Goal: Task Accomplishment & Management: Manage account settings

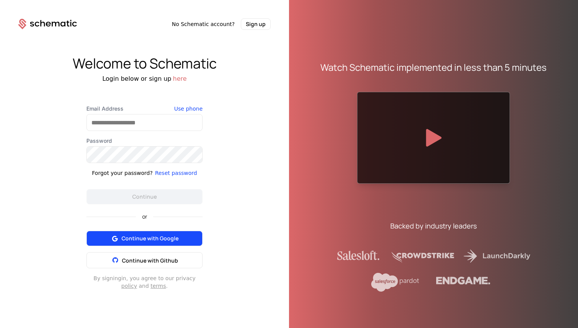
click at [138, 238] on span "Continue with Google" at bounding box center [150, 238] width 57 height 8
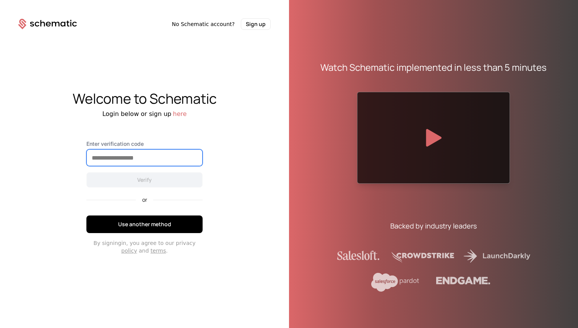
click at [114, 157] on input "Enter verification code" at bounding box center [144, 157] width 115 height 16
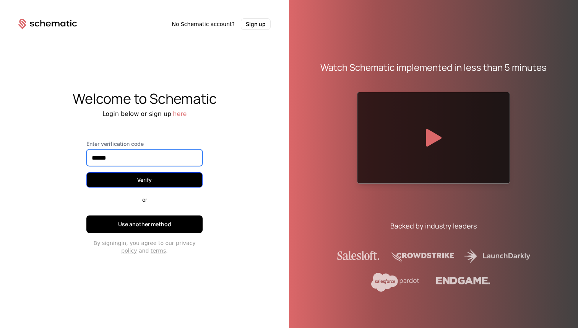
type input "******"
click at [142, 175] on button "Verify" at bounding box center [144, 179] width 116 height 15
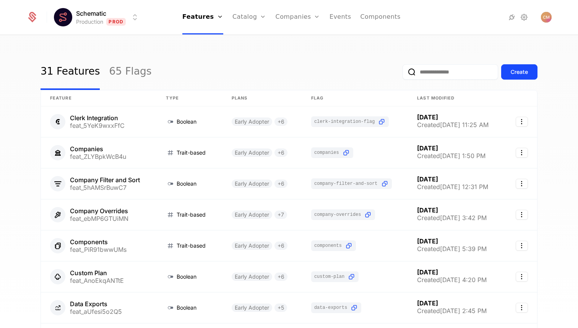
click at [92, 21] on html "Schematic Production Prod Features Features Flags Catalog Plans Add Ons Credits…" at bounding box center [289, 164] width 578 height 328
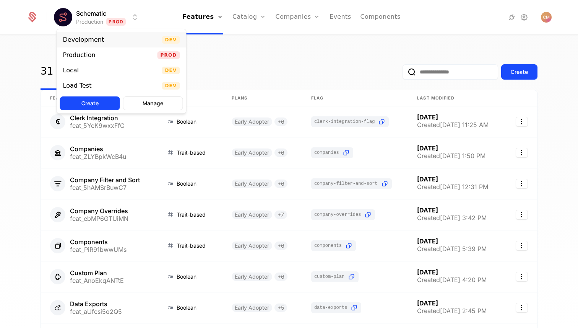
click at [89, 39] on div "Development" at bounding box center [83, 40] width 41 height 6
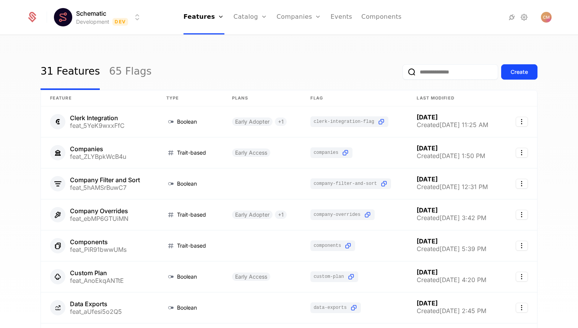
click at [429, 74] on input "email" at bounding box center [450, 71] width 96 height 15
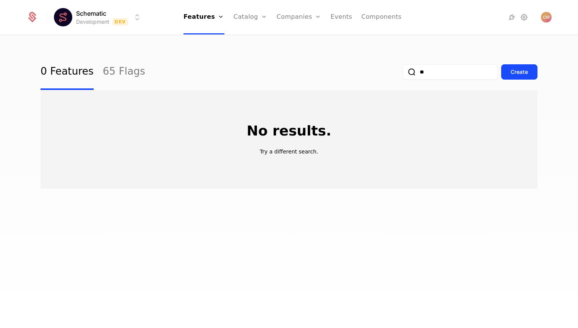
type input "*"
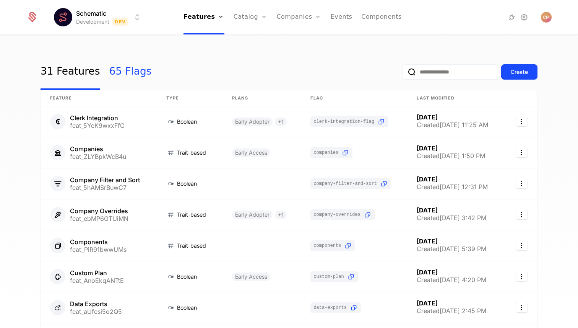
click at [112, 67] on link "65 Flags" at bounding box center [130, 72] width 42 height 36
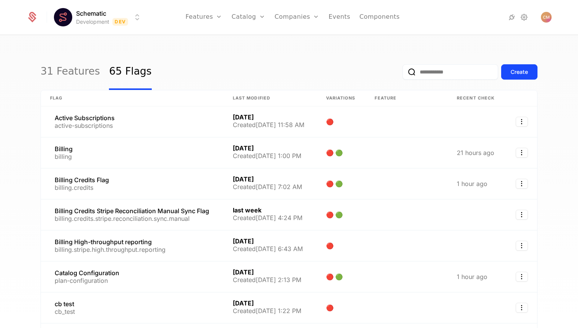
click at [447, 75] on input "email" at bounding box center [450, 71] width 96 height 15
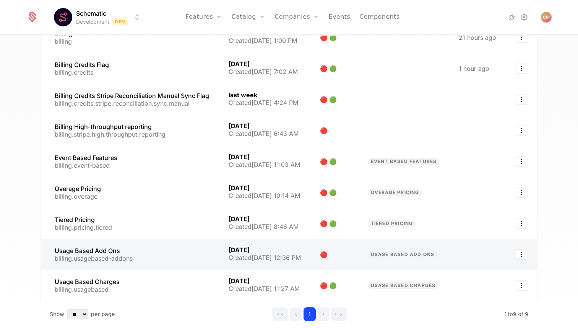
scroll to position [128, 0]
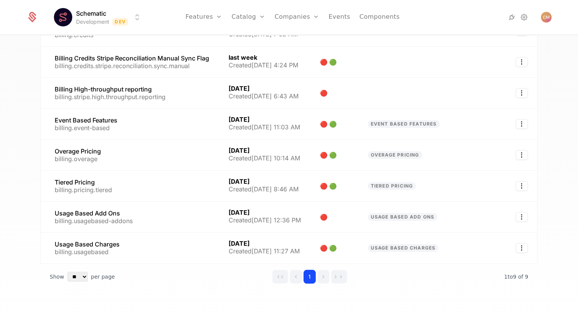
type input "*******"
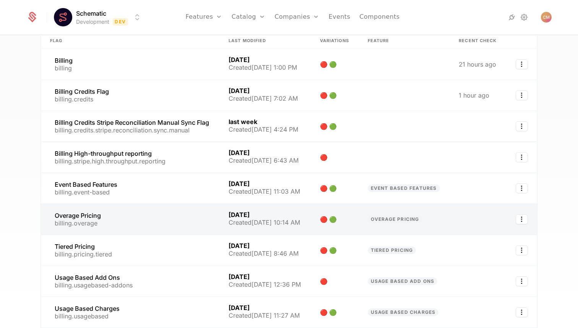
scroll to position [0, 0]
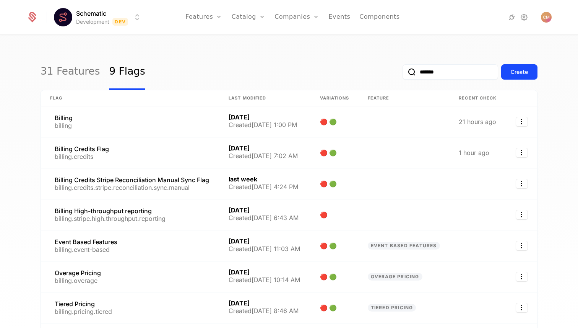
click at [108, 17] on html "Schematic Development Dev Features Features Flags Catalog Plans Add Ons Credits…" at bounding box center [289, 164] width 578 height 328
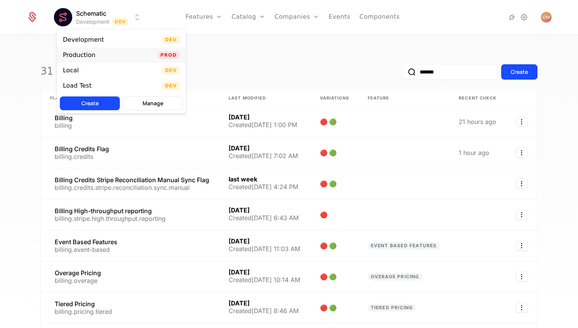
click at [107, 54] on div "Production Prod" at bounding box center [121, 54] width 129 height 15
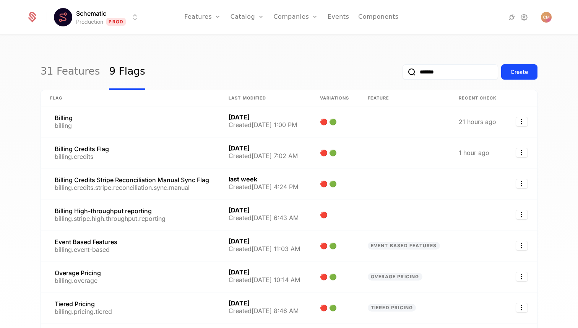
click at [109, 17] on html "Schematic Production Prod Features Features Flags Catalog Plans Add Ons Credits…" at bounding box center [289, 164] width 578 height 328
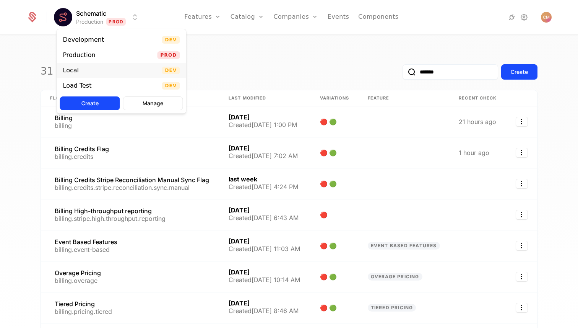
click at [84, 71] on div "Local Dev" at bounding box center [121, 70] width 129 height 15
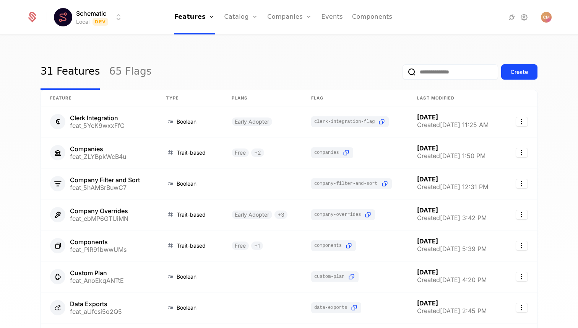
click at [95, 13] on html "Schematic Local Dev Features Features Flags Catalog Plans Add Ons Credits Confi…" at bounding box center [289, 164] width 578 height 328
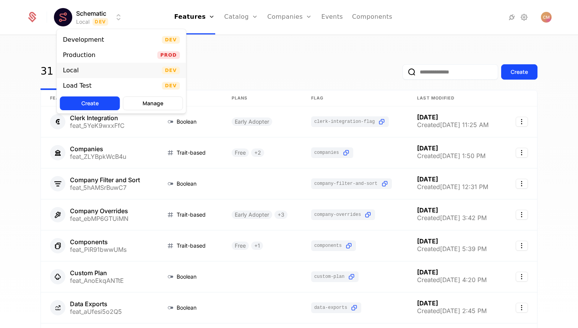
click at [84, 71] on div "Local Dev" at bounding box center [121, 70] width 129 height 15
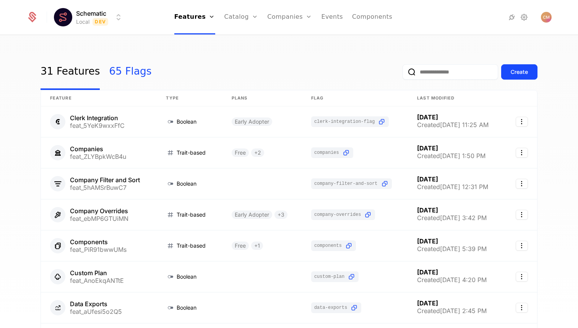
click at [117, 72] on link "65 Flags" at bounding box center [130, 72] width 42 height 36
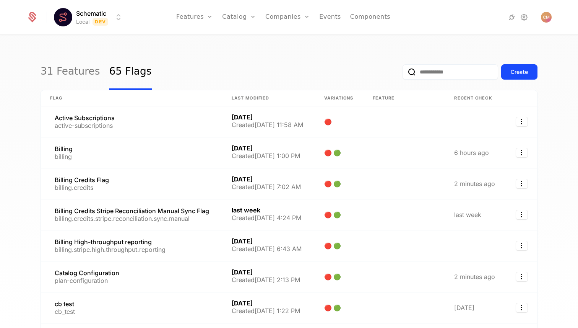
click at [457, 77] on input "email" at bounding box center [450, 71] width 96 height 15
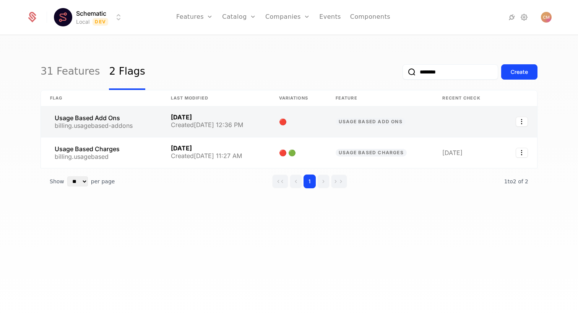
type input "********"
click at [247, 117] on link at bounding box center [216, 121] width 108 height 31
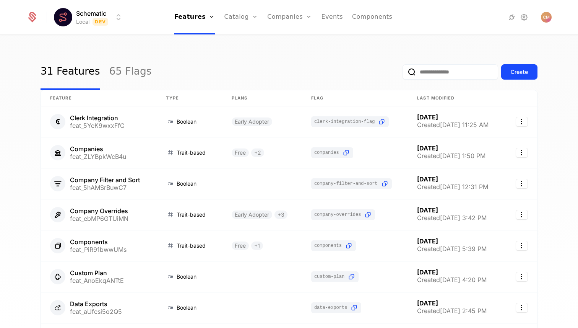
click at [107, 18] on html "Schematic Local Dev Features Features Flags Catalog Plans Add Ons Credits Confi…" at bounding box center [289, 164] width 578 height 328
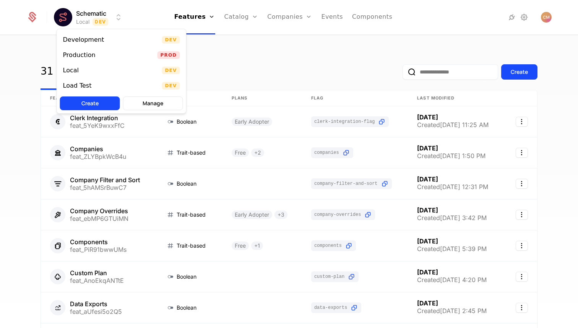
click at [287, 12] on html "Schematic Local Dev Features Features Flags Catalog Plans Add Ons Credits Confi…" at bounding box center [289, 164] width 578 height 328
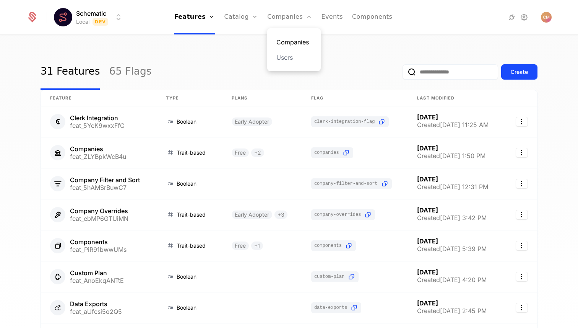
click at [287, 42] on link "Companies" at bounding box center [293, 41] width 35 height 9
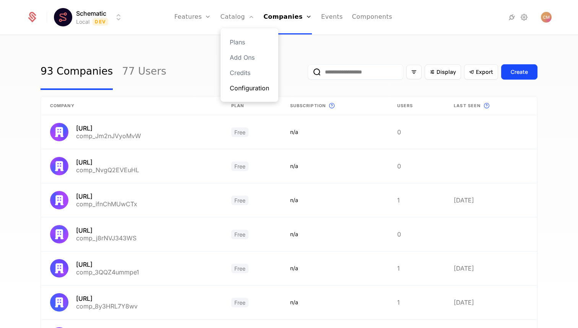
click at [237, 87] on link "Configuration" at bounding box center [249, 87] width 39 height 9
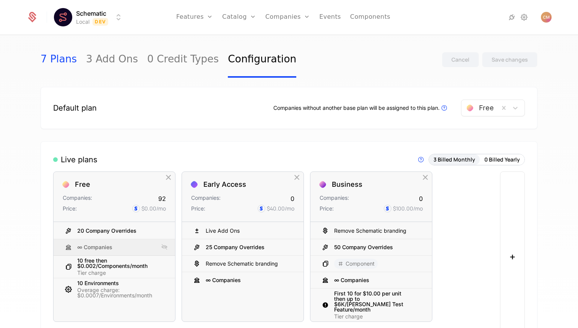
click at [59, 59] on link "7 Plans" at bounding box center [59, 60] width 36 height 36
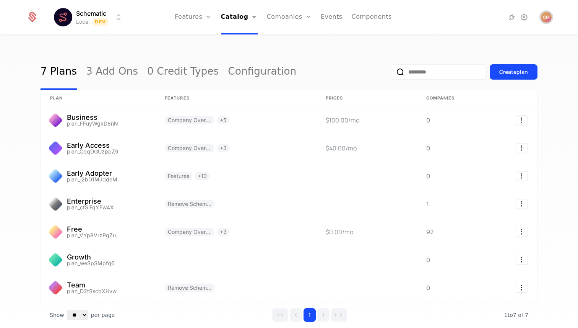
click at [546, 18] on img "Open user button" at bounding box center [546, 17] width 11 height 11
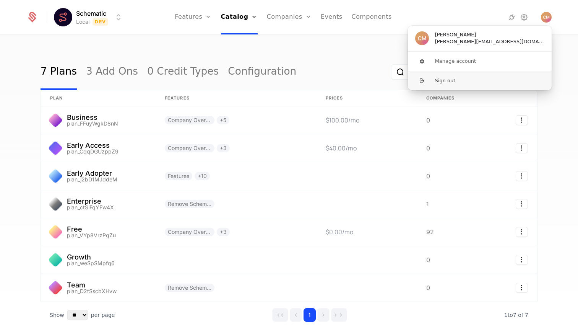
click at [459, 78] on button "Sign out" at bounding box center [479, 80] width 144 height 19
